Goal: Task Accomplishment & Management: Complete application form

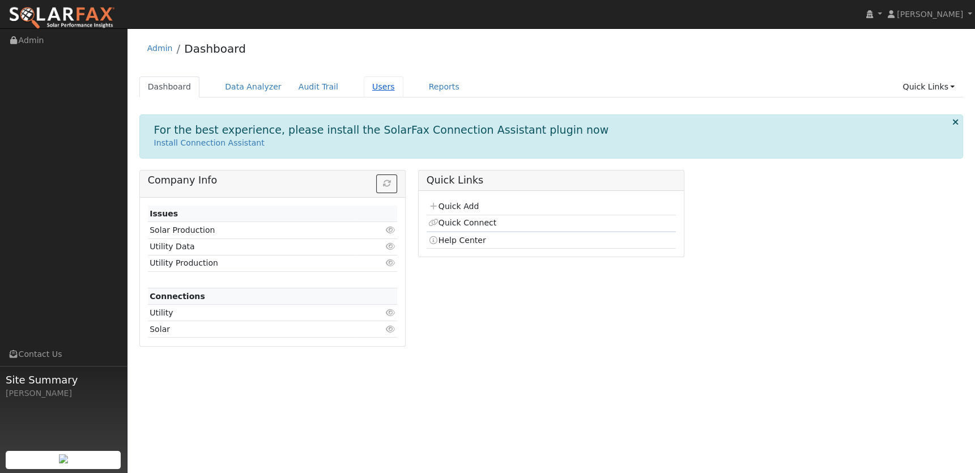
click at [369, 90] on link "Users" at bounding box center [384, 86] width 40 height 21
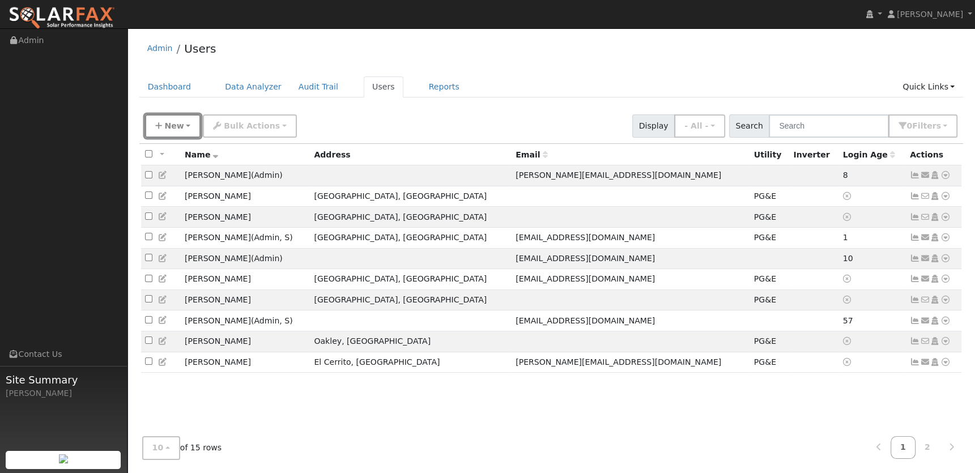
click at [165, 129] on span "New" at bounding box center [173, 125] width 19 height 9
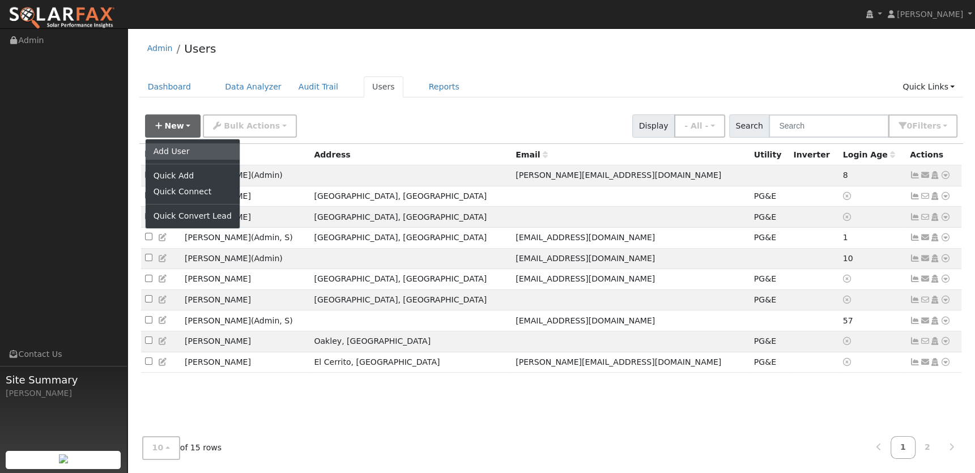
click at [176, 151] on link "Add User" at bounding box center [193, 151] width 94 height 16
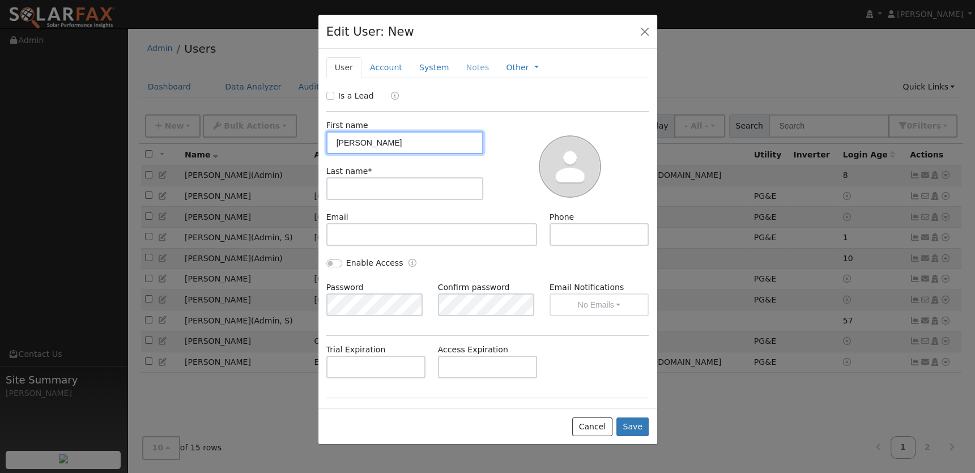
type input "[PERSON_NAME]"
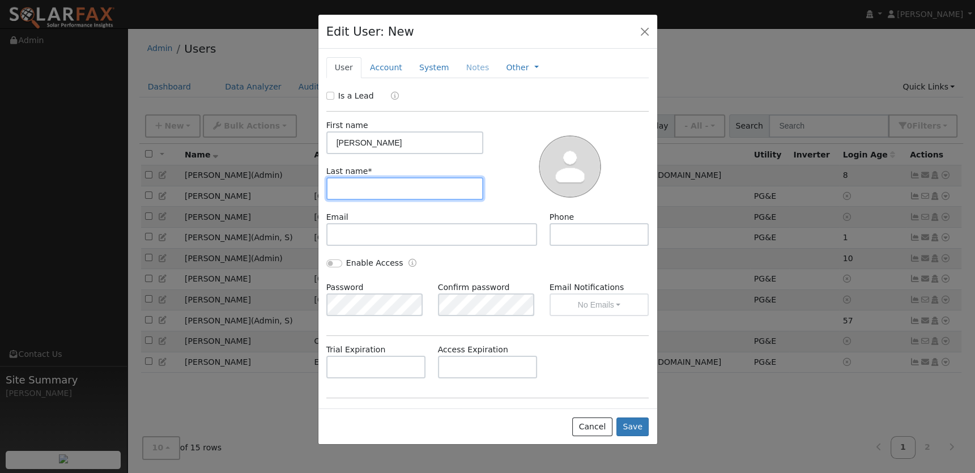
click at [353, 190] on input "text" at bounding box center [404, 188] width 157 height 23
type input "[PERSON_NAME]"
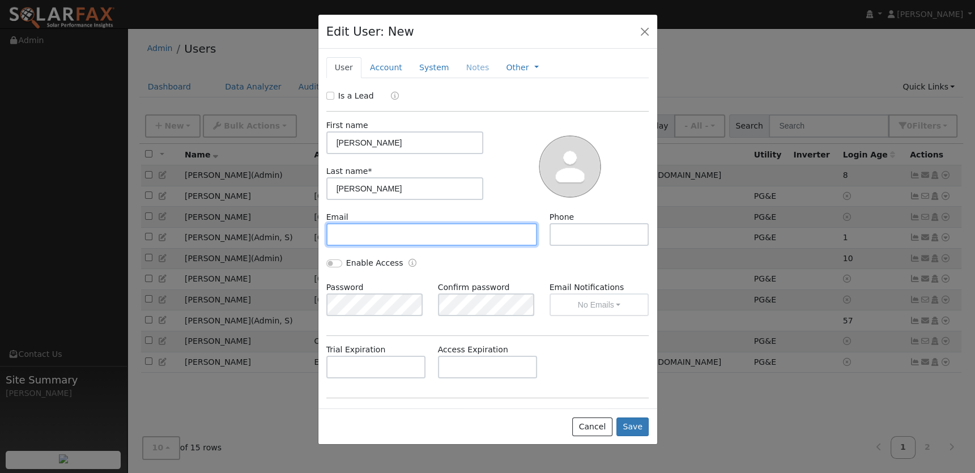
click at [365, 233] on input "text" at bounding box center [431, 234] width 211 height 23
paste input "[PERSON_NAME][EMAIL_ADDRESS][DOMAIN_NAME]"
type input "[PERSON_NAME][EMAIL_ADDRESS][DOMAIN_NAME]"
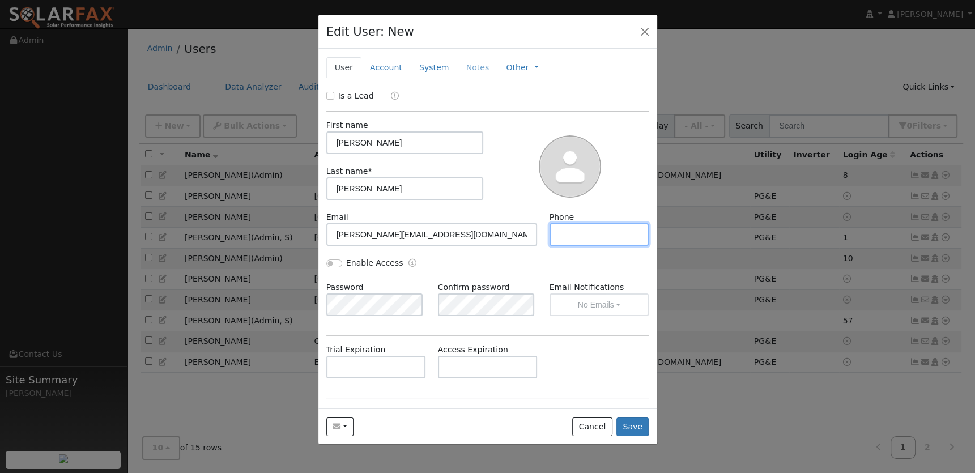
click at [586, 237] on input "text" at bounding box center [599, 234] width 100 height 23
paste input "6615277728"
type input "6615277728"
click at [633, 426] on button "Save" at bounding box center [632, 426] width 33 height 19
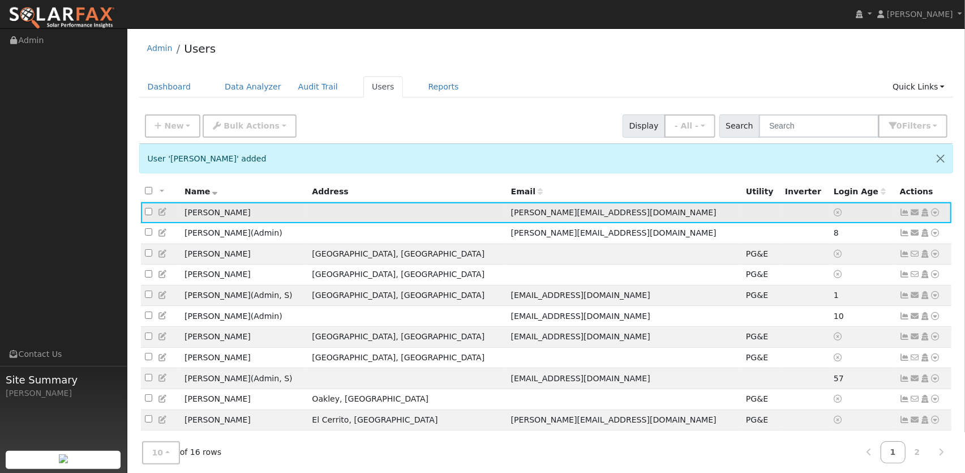
click at [937, 213] on icon at bounding box center [936, 212] width 10 height 8
click at [839, 298] on link "Utility" at bounding box center [818, 298] width 79 height 16
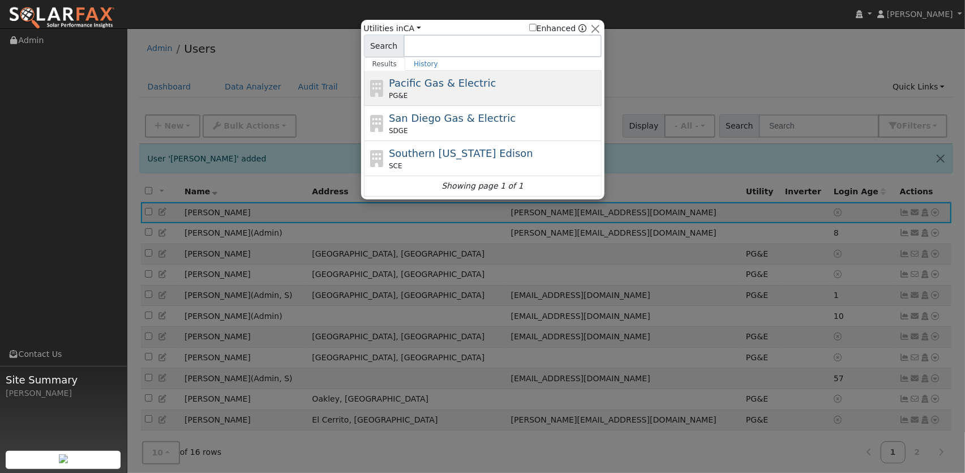
click at [523, 79] on div "Pacific Gas & Electric PG&E" at bounding box center [494, 87] width 210 height 25
